Goal: Register for event/course

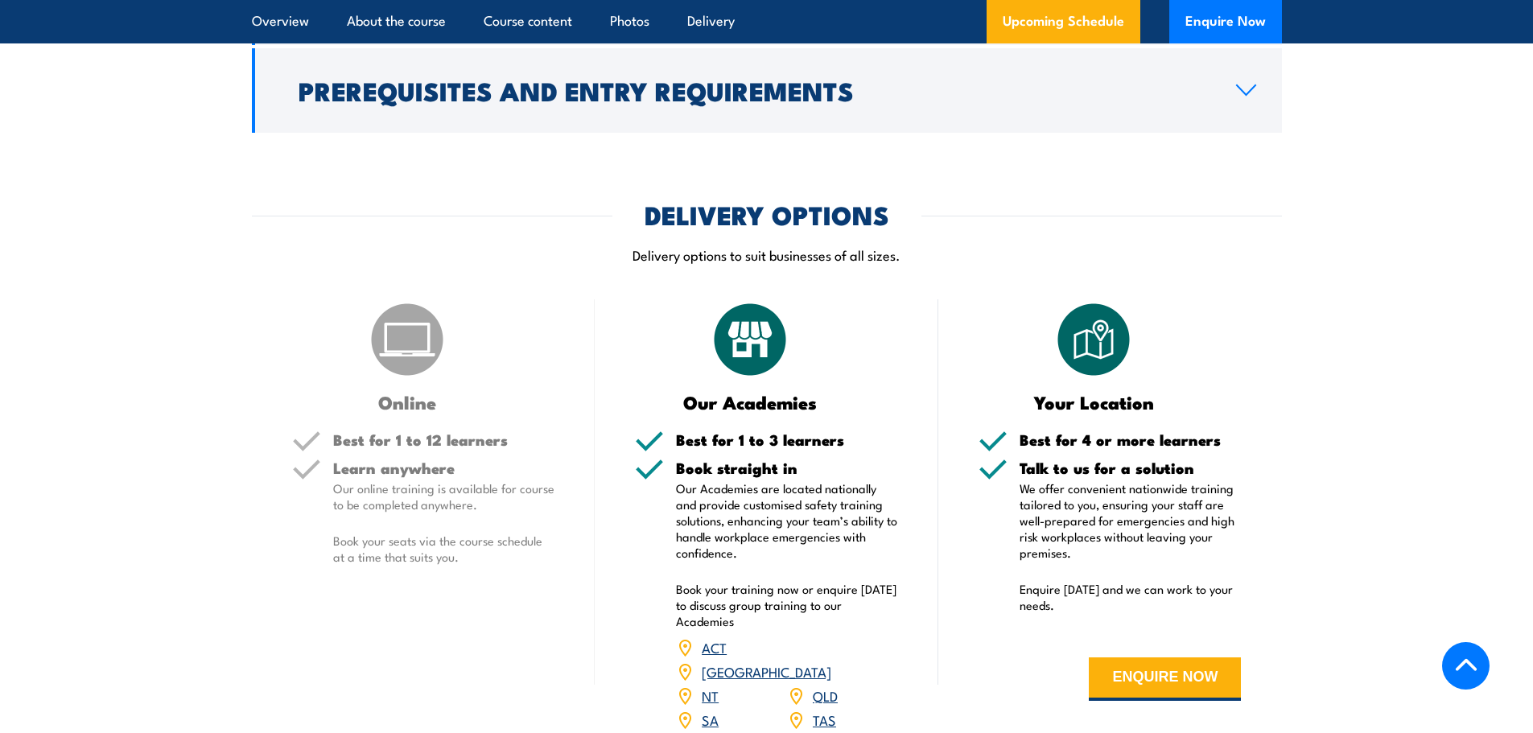
scroll to position [1046, 0]
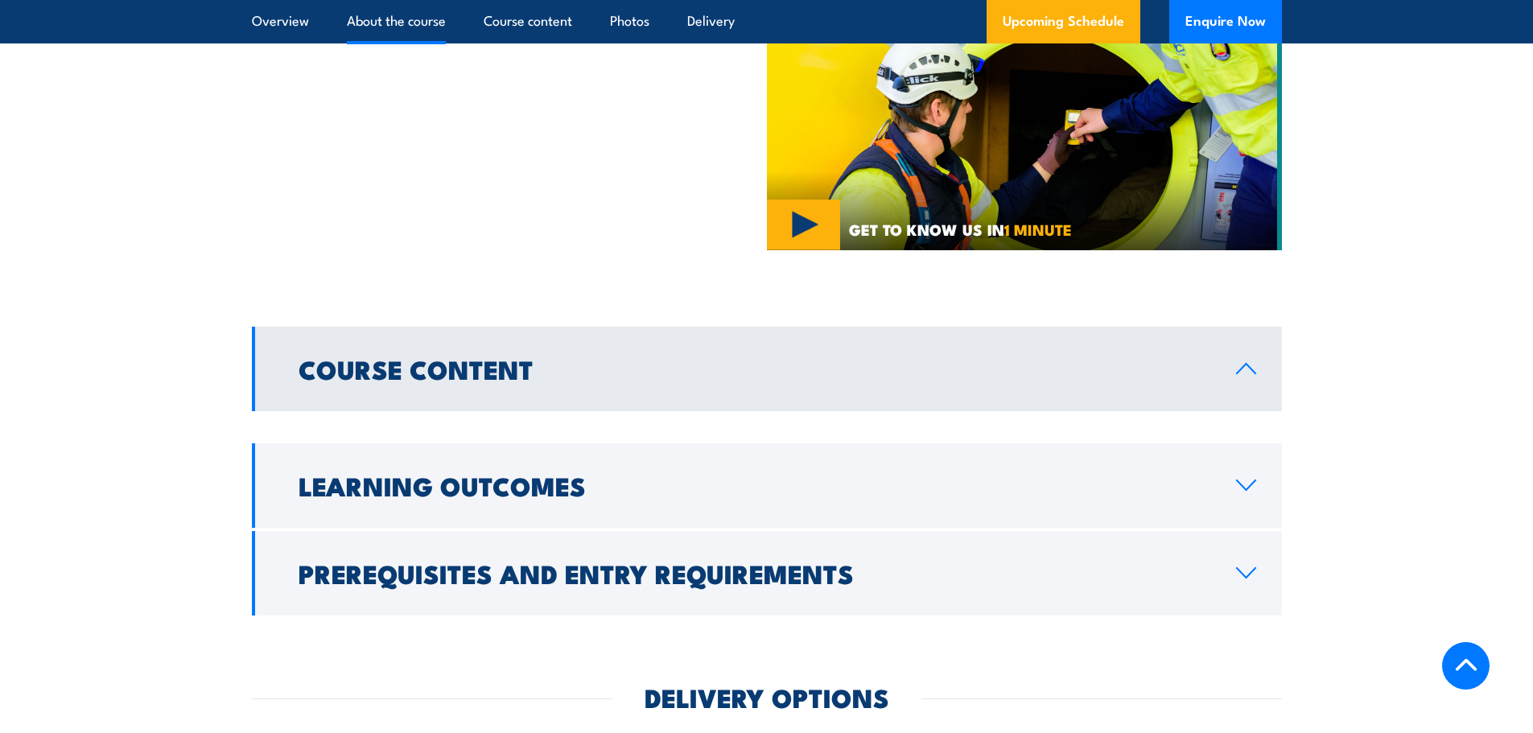
click at [577, 242] on div "ABOUT THE COURSE" at bounding box center [509, 111] width 515 height 278
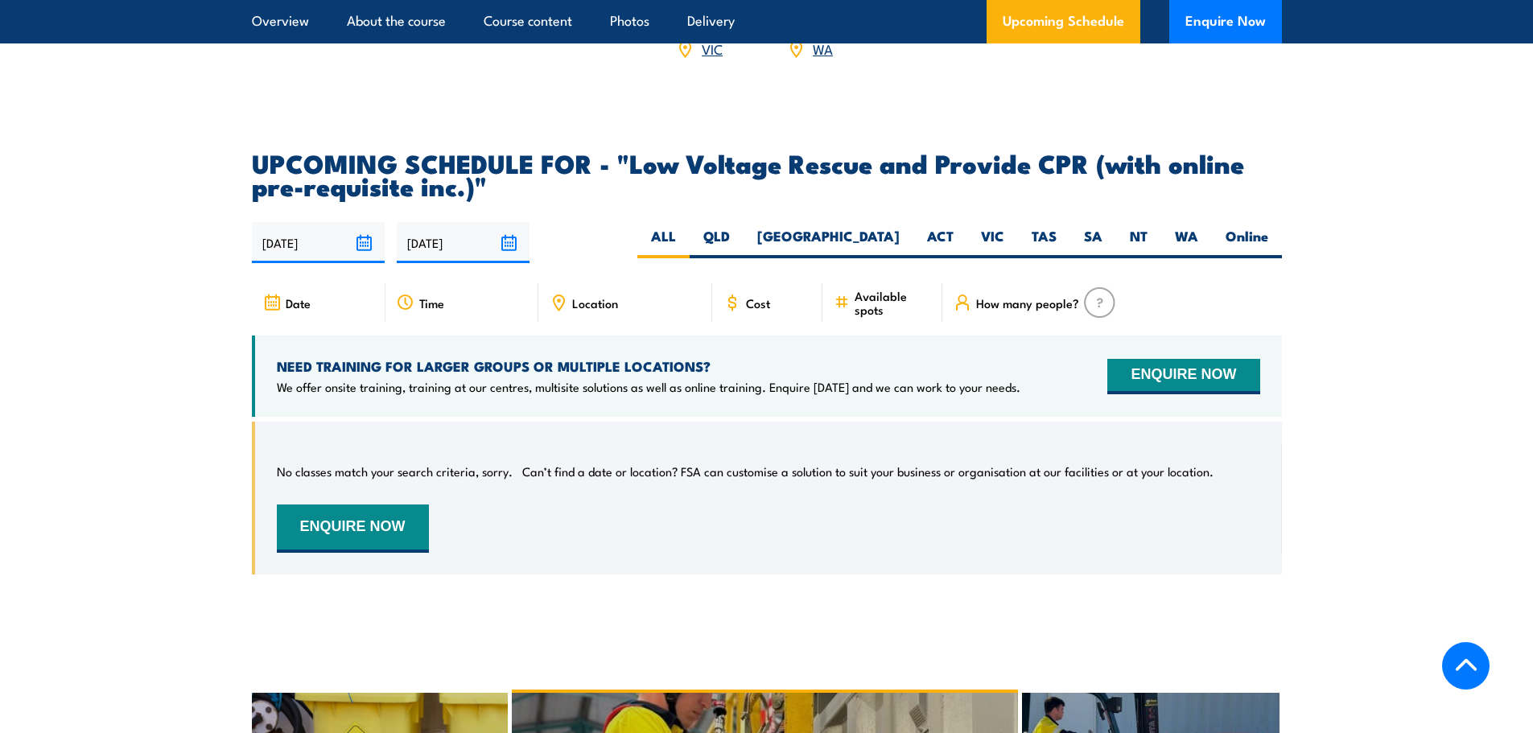
scroll to position [2253, 0]
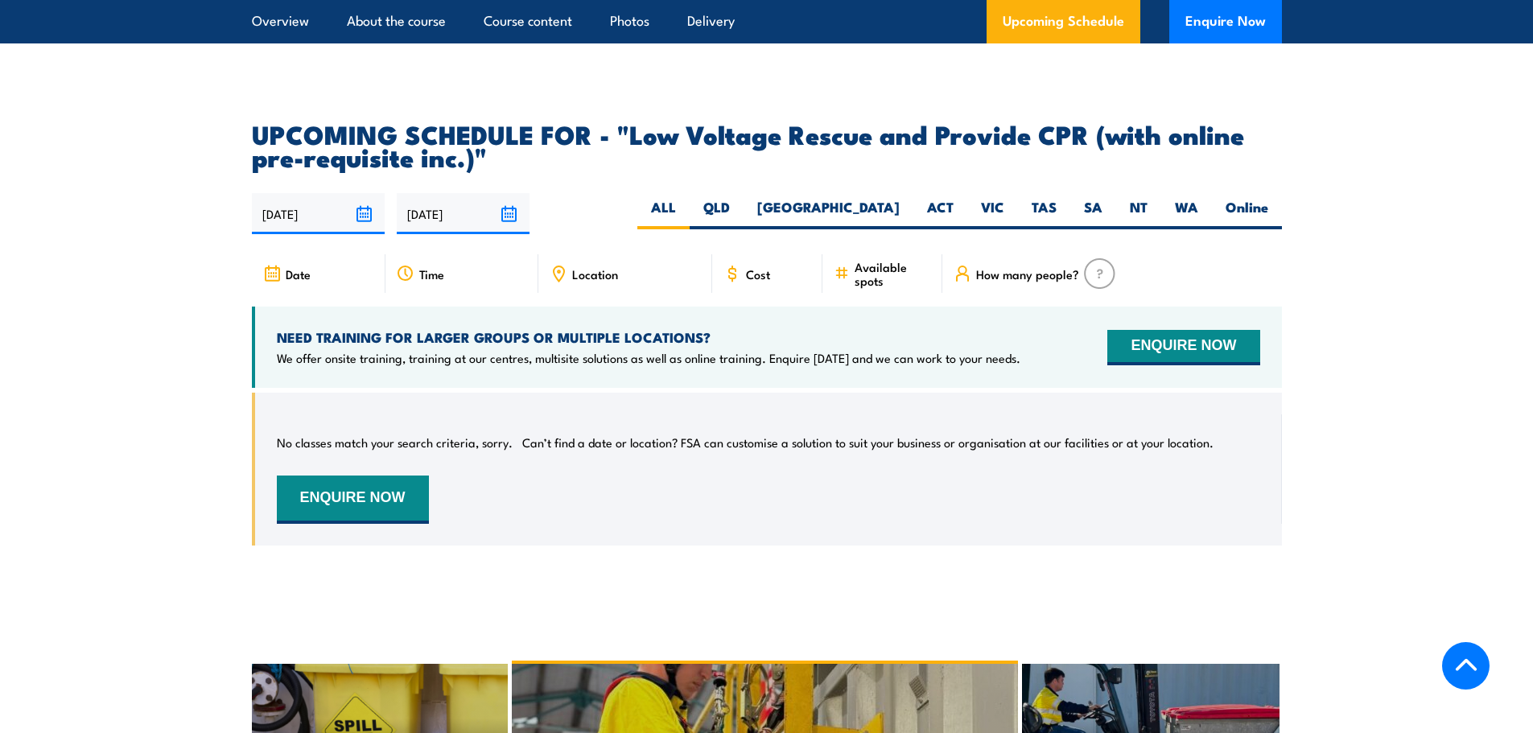
click at [753, 267] on span "Cost" at bounding box center [758, 274] width 24 height 14
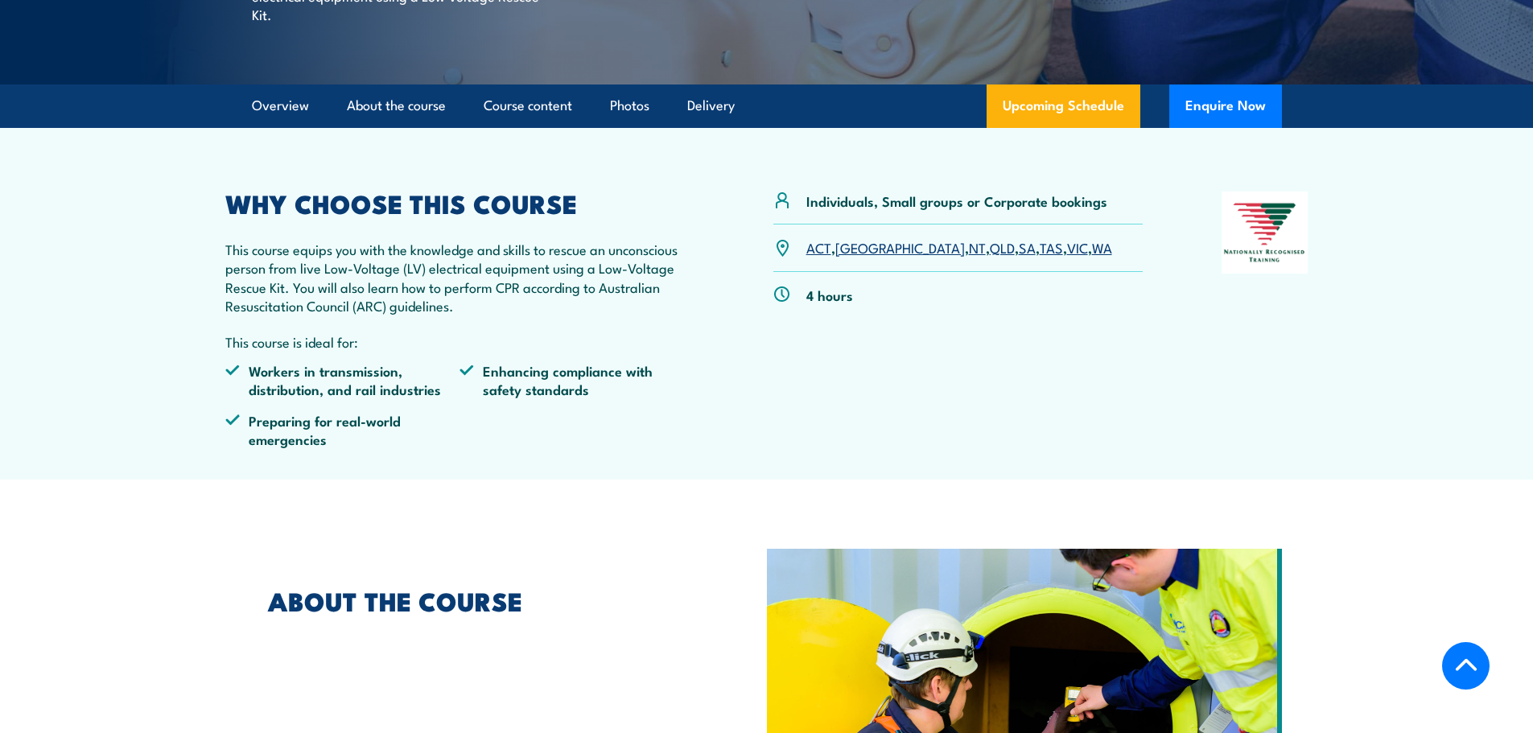
scroll to position [496, 0]
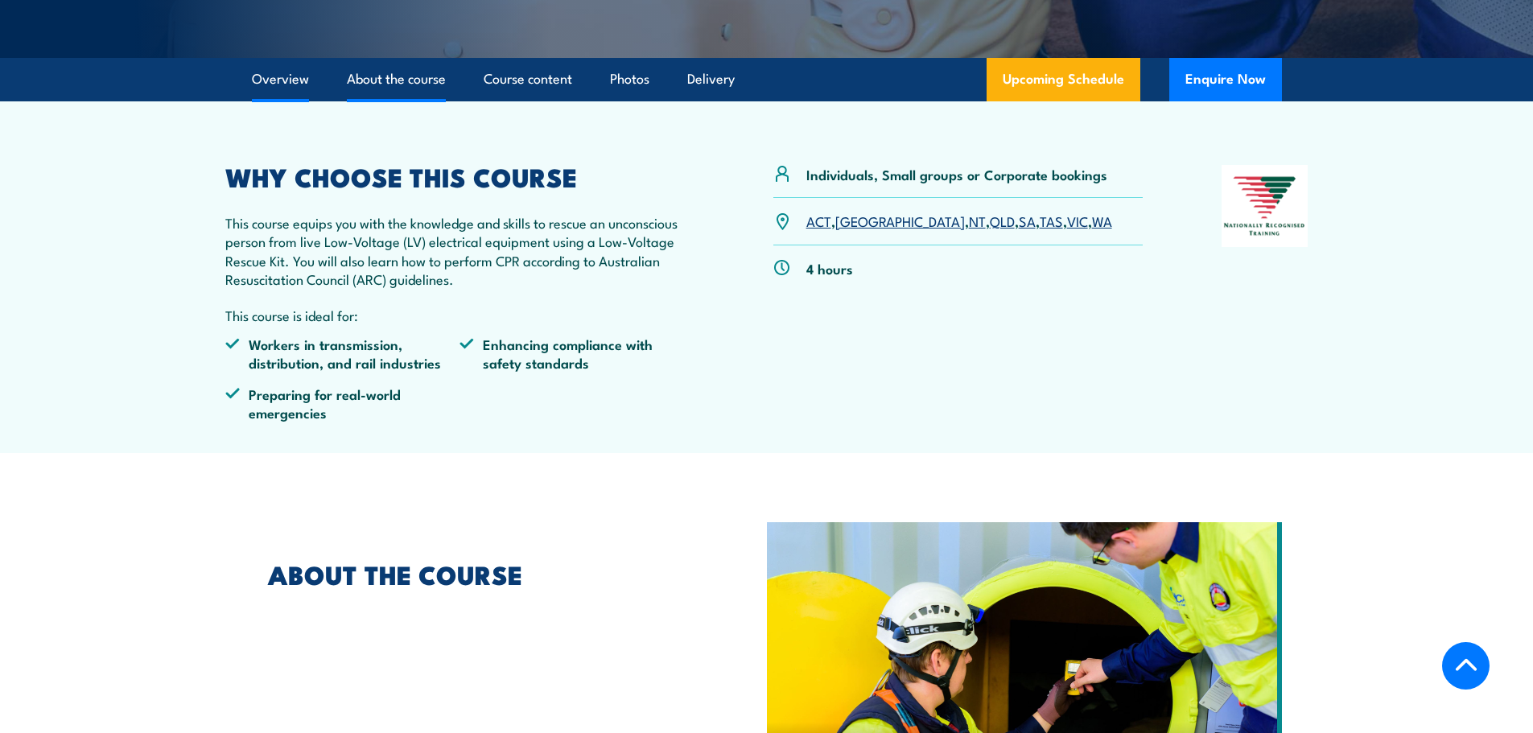
click at [397, 87] on link "About the course" at bounding box center [396, 79] width 99 height 43
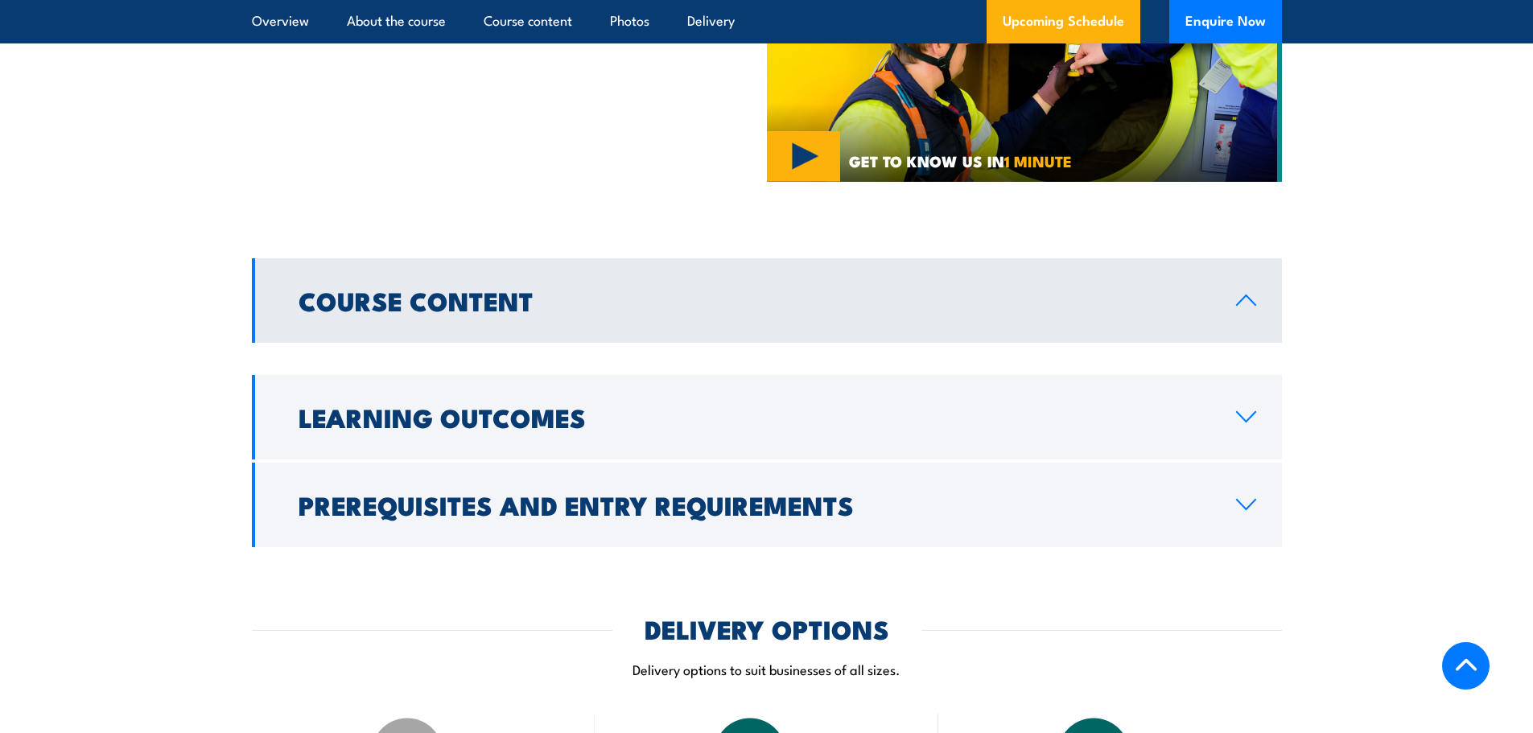
scroll to position [1159, 0]
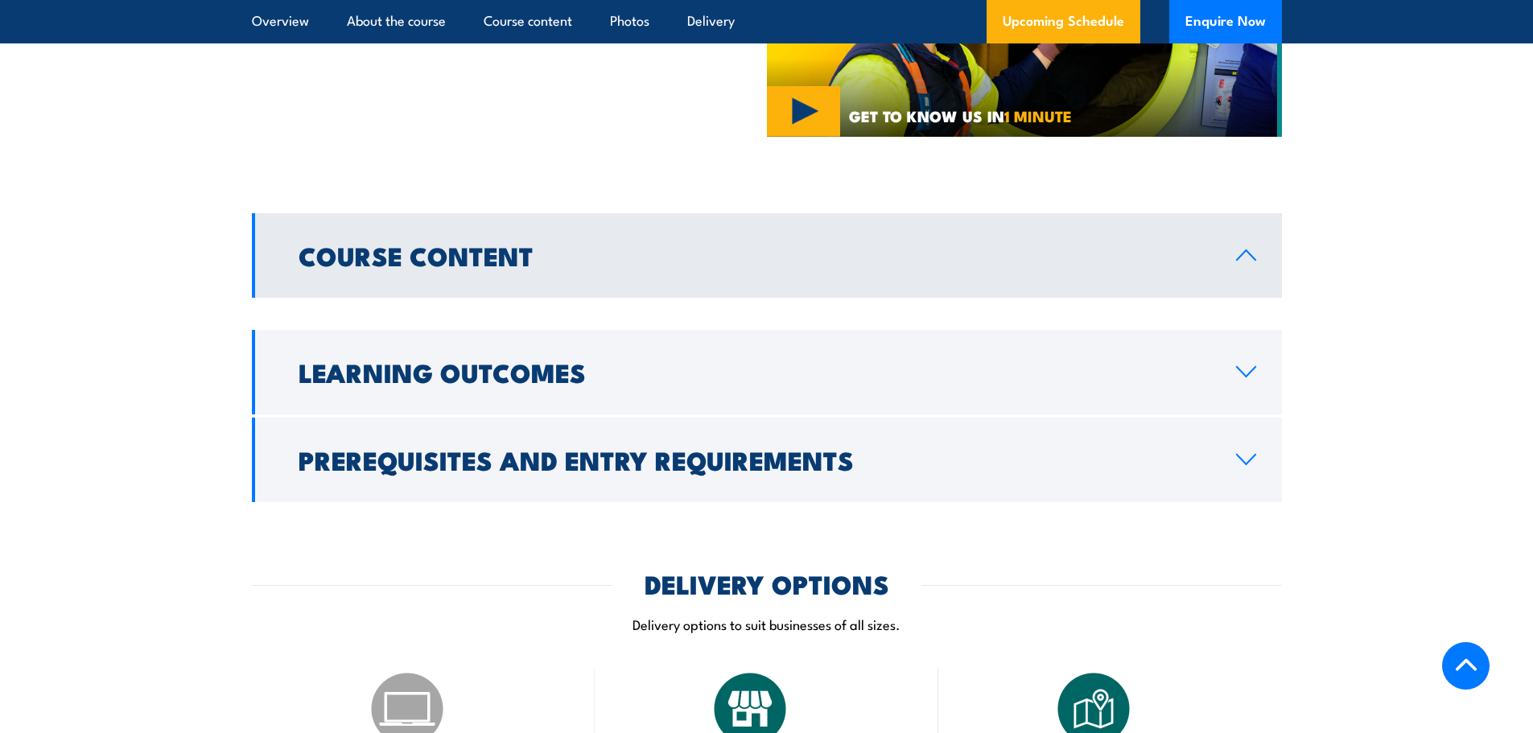
click at [1240, 271] on link "Course Content" at bounding box center [767, 255] width 1030 height 84
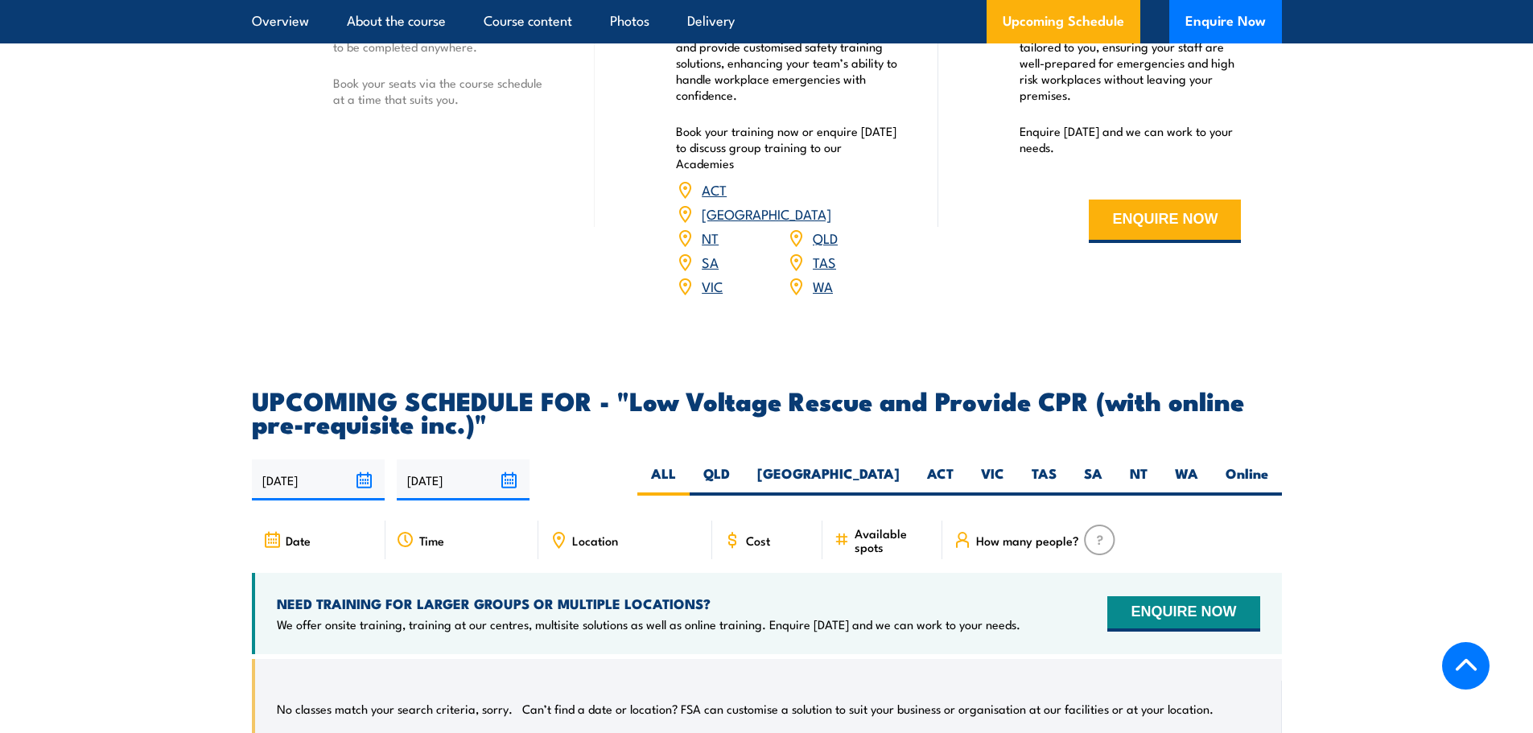
scroll to position [2205, 0]
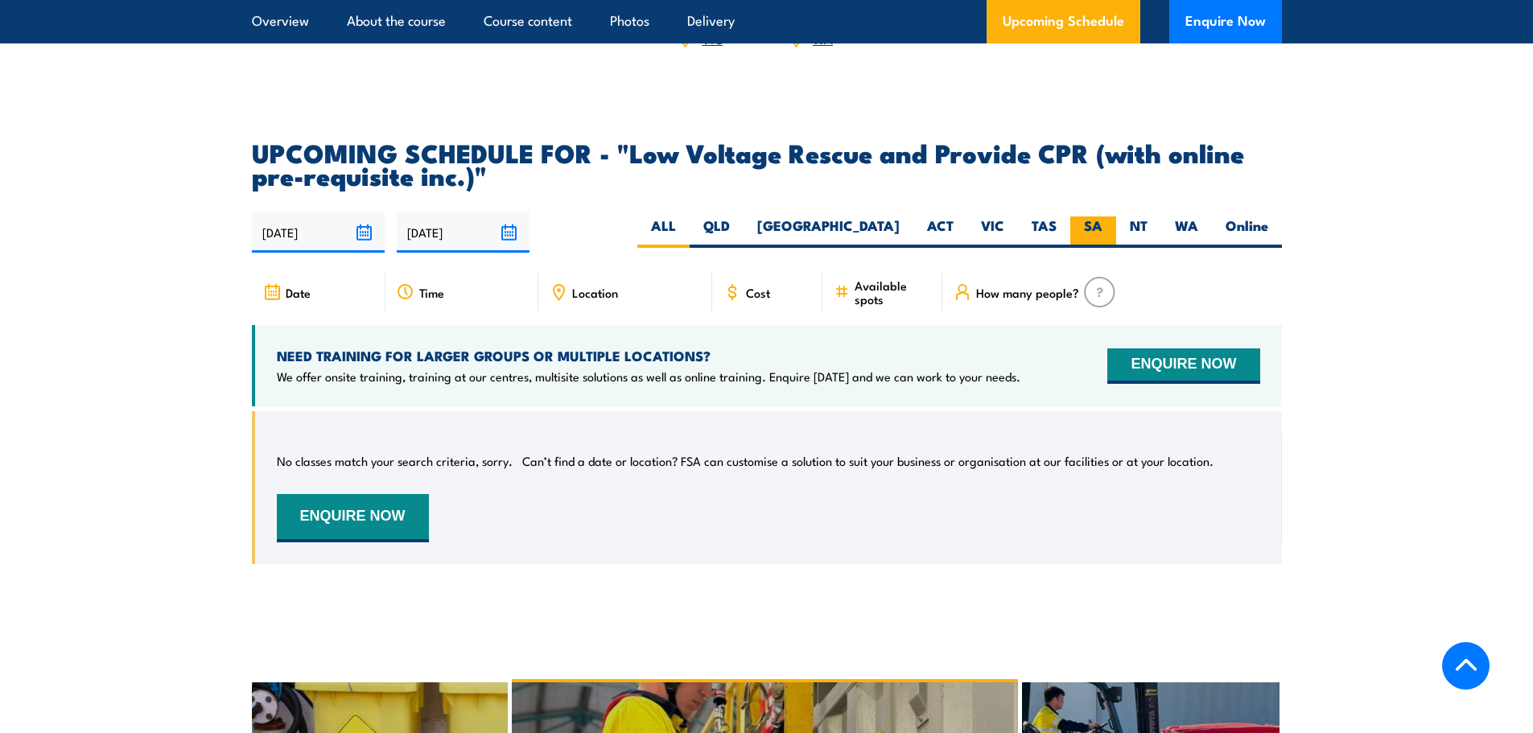
click at [1095, 216] on label "SA" at bounding box center [1093, 231] width 46 height 31
click at [1102, 216] on input "SA" at bounding box center [1107, 221] width 10 height 10
radio input "true"
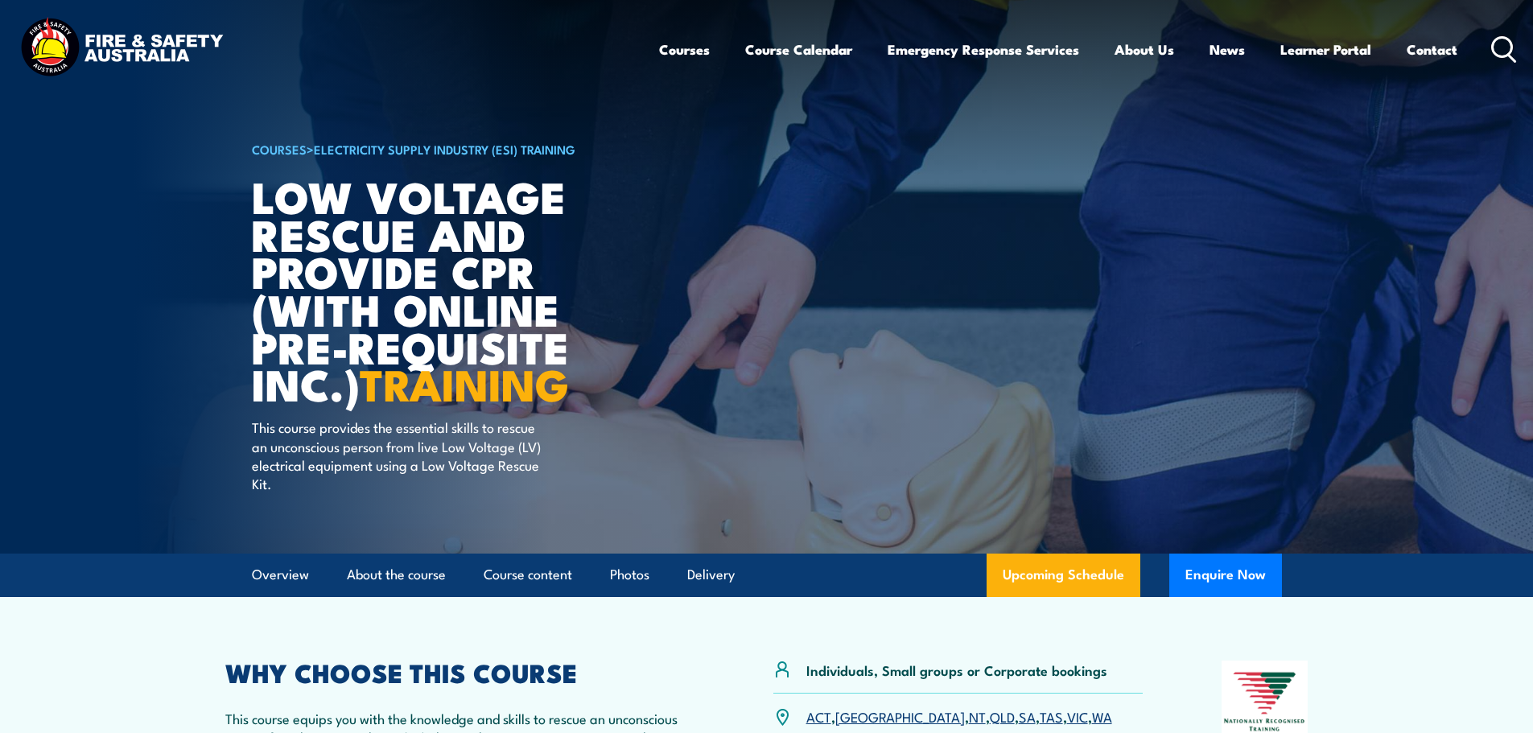
click at [896, 347] on article "COURSES > Electricity Supply Industry (ESI) Training Low Voltage Rescue and Pro…" at bounding box center [767, 277] width 1030 height 554
